Goal: Navigation & Orientation: Find specific page/section

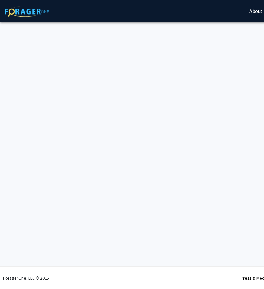
scroll to position [0, 115]
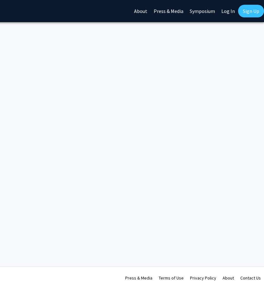
click at [233, 11] on link "Log In" at bounding box center [228, 11] width 20 height 22
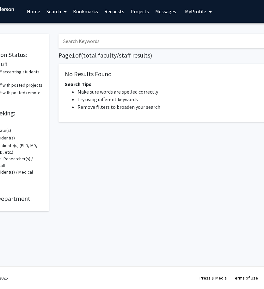
scroll to position [0, 45]
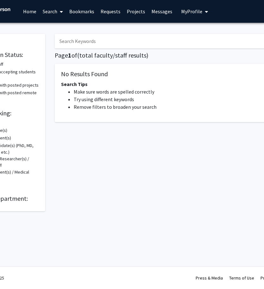
click at [112, 12] on link "Requests" at bounding box center [110, 11] width 26 height 22
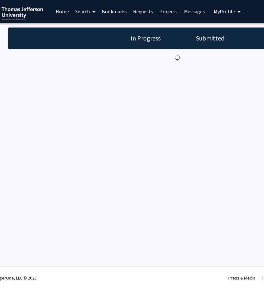
scroll to position [0, 16]
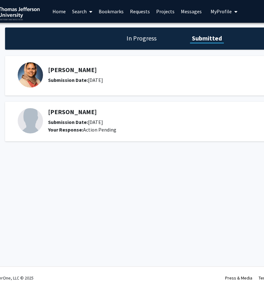
click at [27, 71] on img at bounding box center [30, 74] width 25 height 25
click at [118, 11] on link "Bookmarks" at bounding box center [111, 11] width 31 height 22
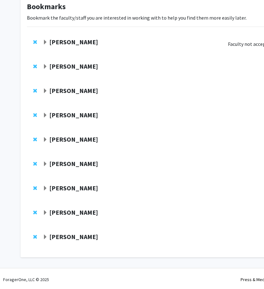
scroll to position [40, 0]
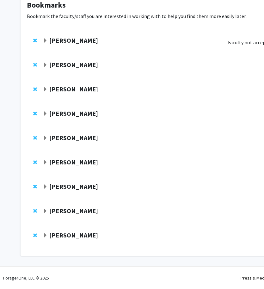
click at [44, 41] on span "Expand Munjireen Sifat Bookmark" at bounding box center [45, 40] width 5 height 5
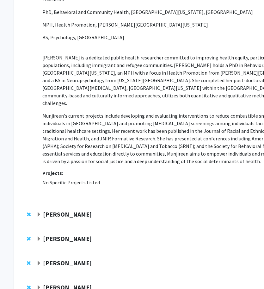
scroll to position [137, 0]
